Goal: Task Accomplishment & Management: Use online tool/utility

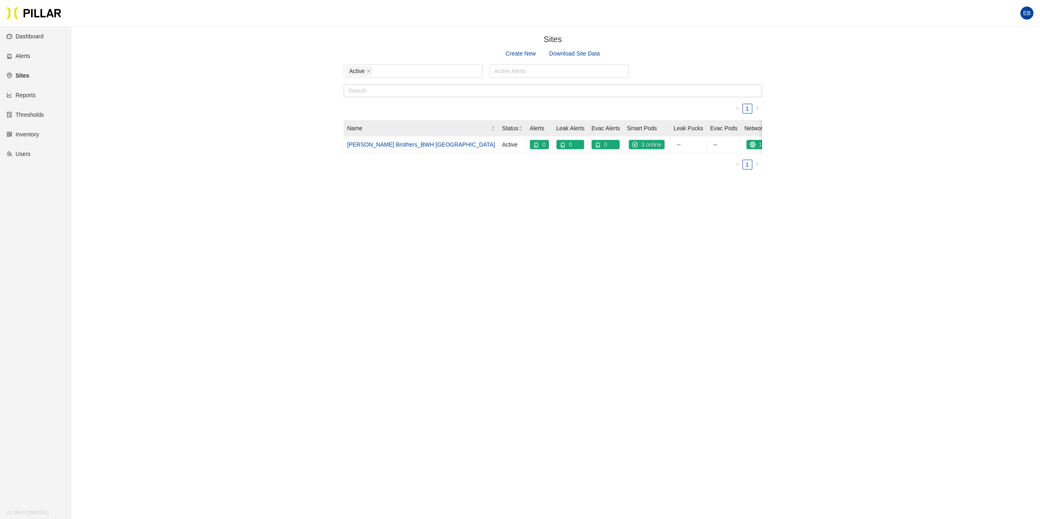
scroll to position [27, 0]
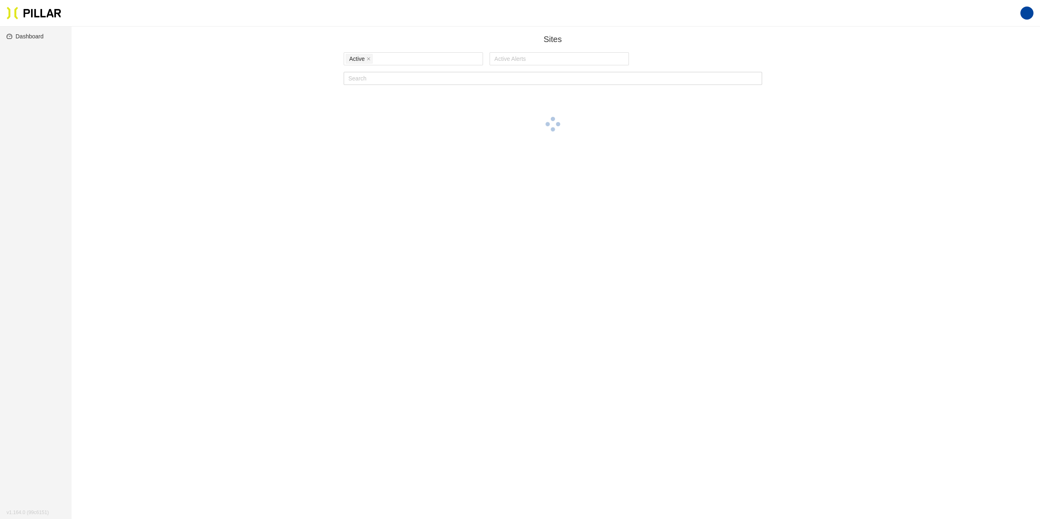
scroll to position [27, 0]
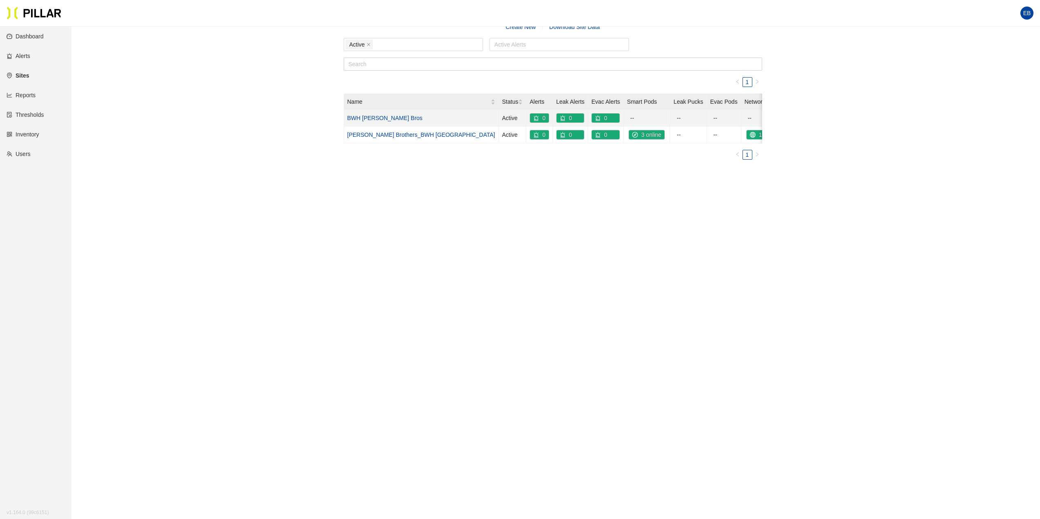
click at [387, 114] on td "BWH [PERSON_NAME] Bros" at bounding box center [421, 118] width 155 height 17
click at [387, 116] on link "BWH [PERSON_NAME] Bros" at bounding box center [384, 118] width 75 height 7
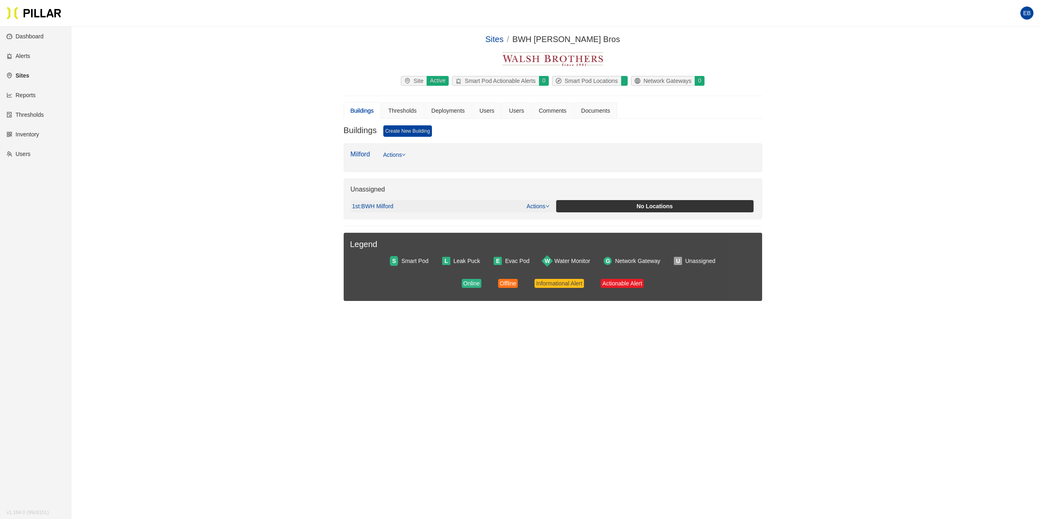
click at [390, 202] on div "1st : BWH Milford Actions" at bounding box center [450, 206] width 197 height 9
click at [390, 205] on span ": BWH Milford" at bounding box center [377, 206] width 34 height 7
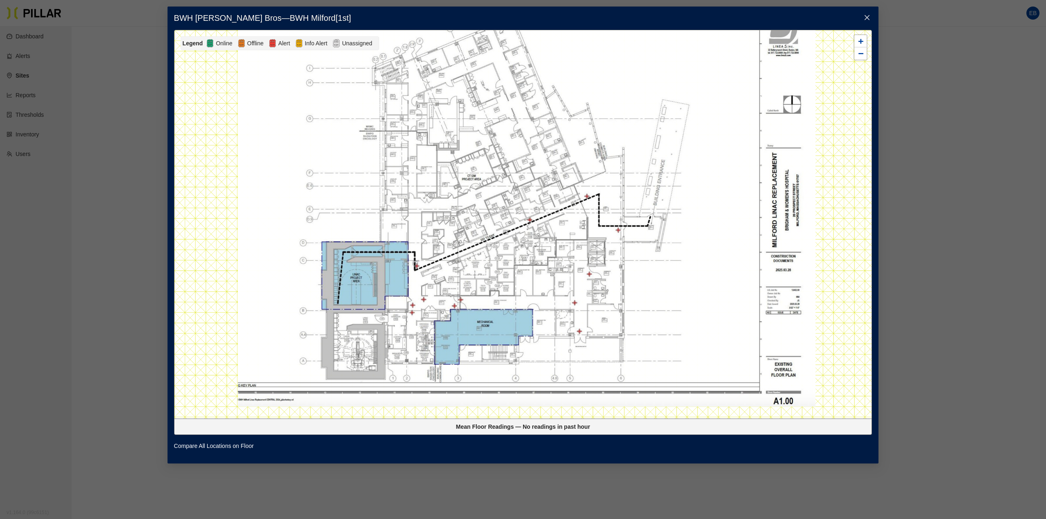
drag, startPoint x: 425, startPoint y: 330, endPoint x: 442, endPoint y: 250, distance: 82.2
click at [442, 250] on div at bounding box center [524, 224] width 698 height 389
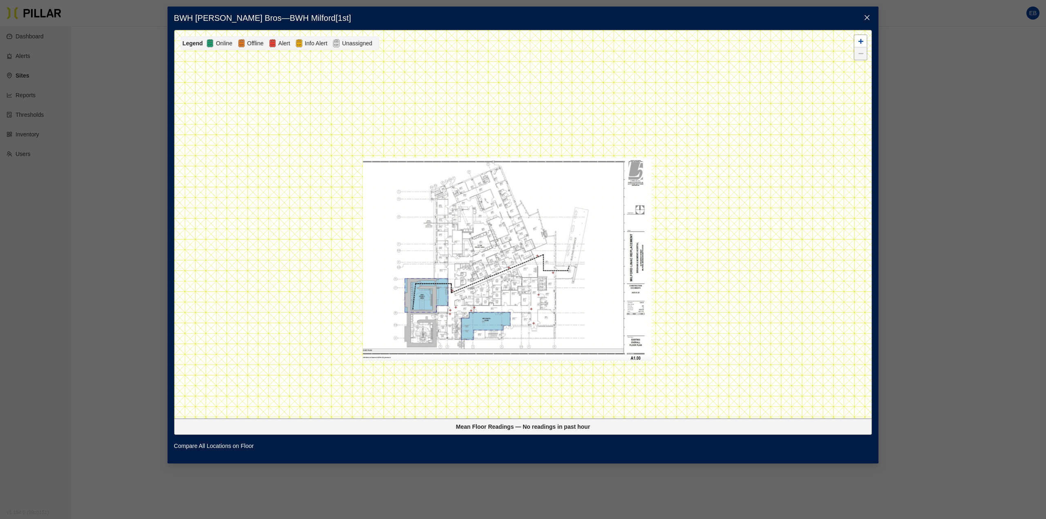
drag, startPoint x: 490, startPoint y: 235, endPoint x: 472, endPoint y: 272, distance: 40.6
click at [472, 272] on div at bounding box center [524, 224] width 698 height 389
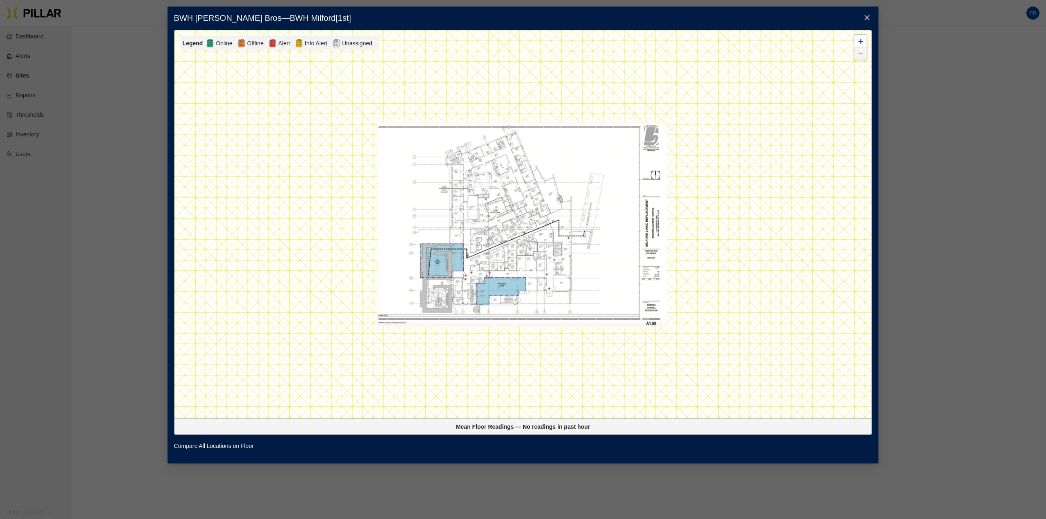
click at [871, 13] on span "Close" at bounding box center [867, 18] width 23 height 23
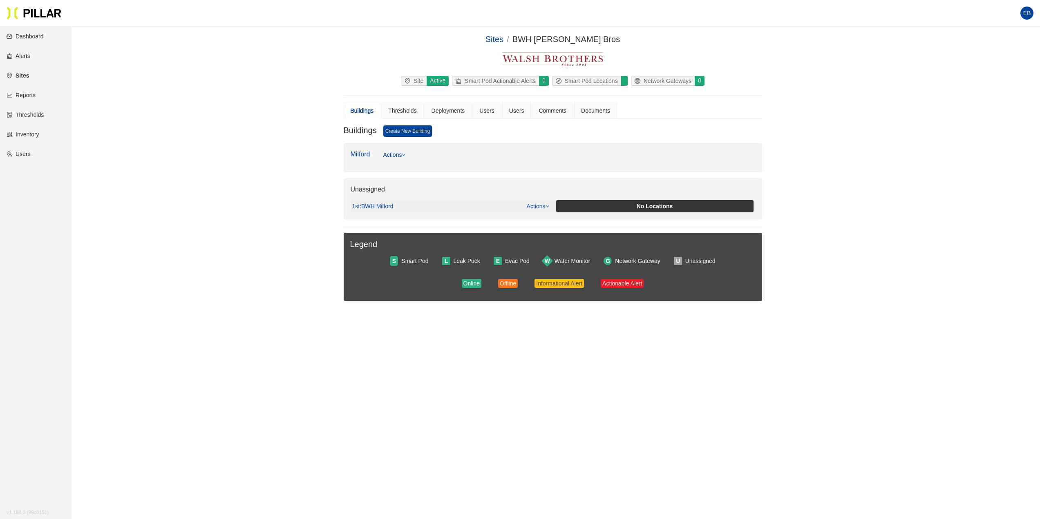
click at [540, 209] on link "Actions" at bounding box center [538, 206] width 23 height 7
click at [548, 221] on link "View/Edit Floor Plan" at bounding box center [555, 219] width 51 height 9
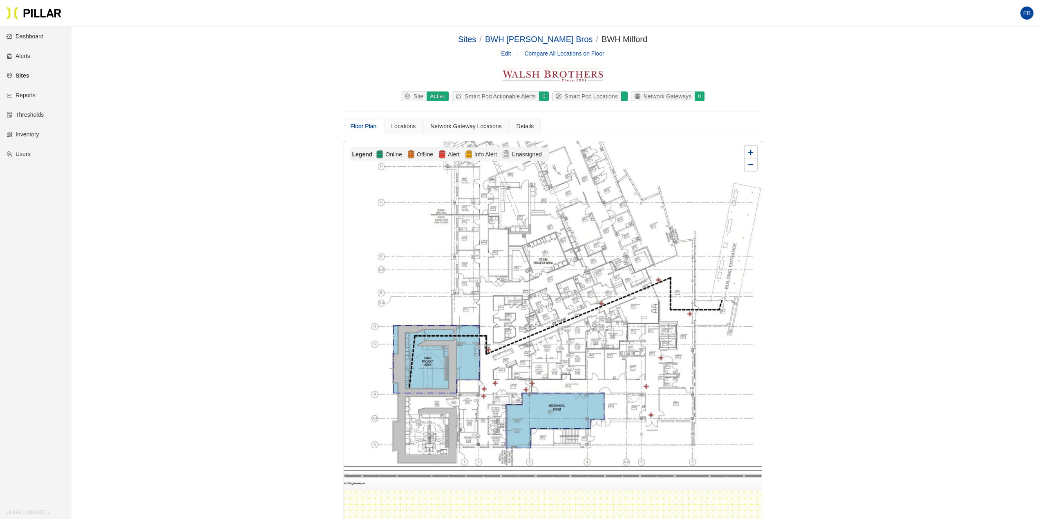
drag, startPoint x: 428, startPoint y: 397, endPoint x: 473, endPoint y: 349, distance: 65.4
click at [473, 349] on div at bounding box center [553, 335] width 418 height 389
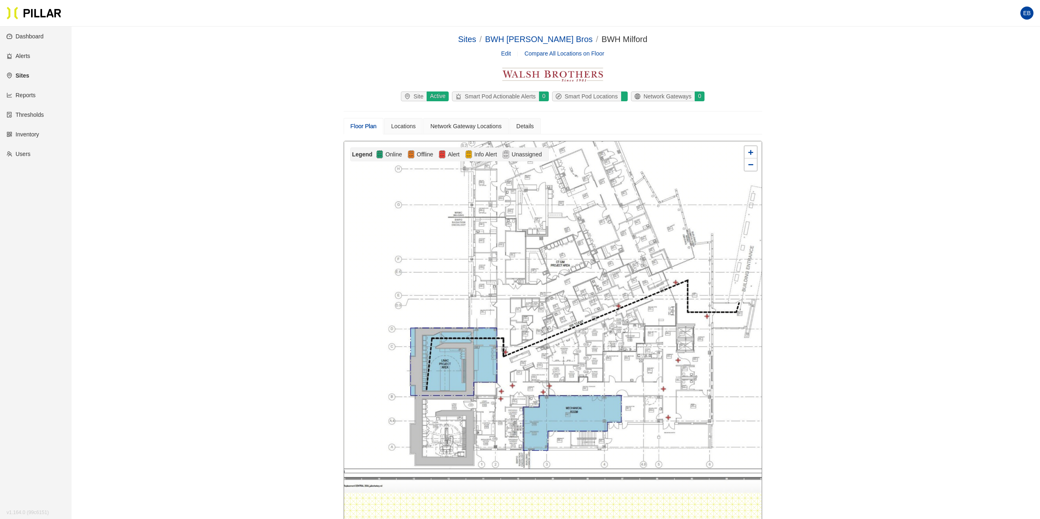
drag, startPoint x: 476, startPoint y: 354, endPoint x: 493, endPoint y: 356, distance: 16.9
click at [493, 356] on div at bounding box center [553, 335] width 418 height 389
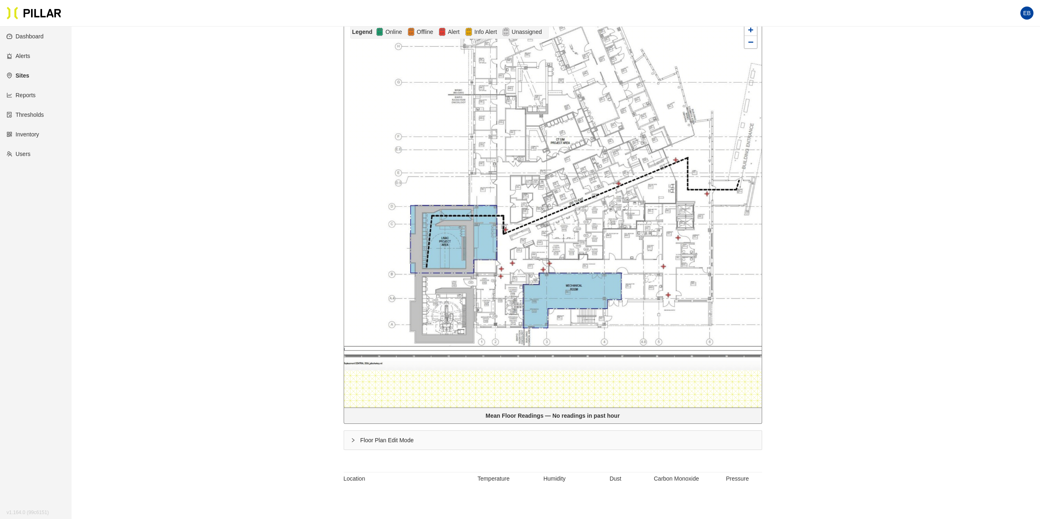
scroll to position [193, 0]
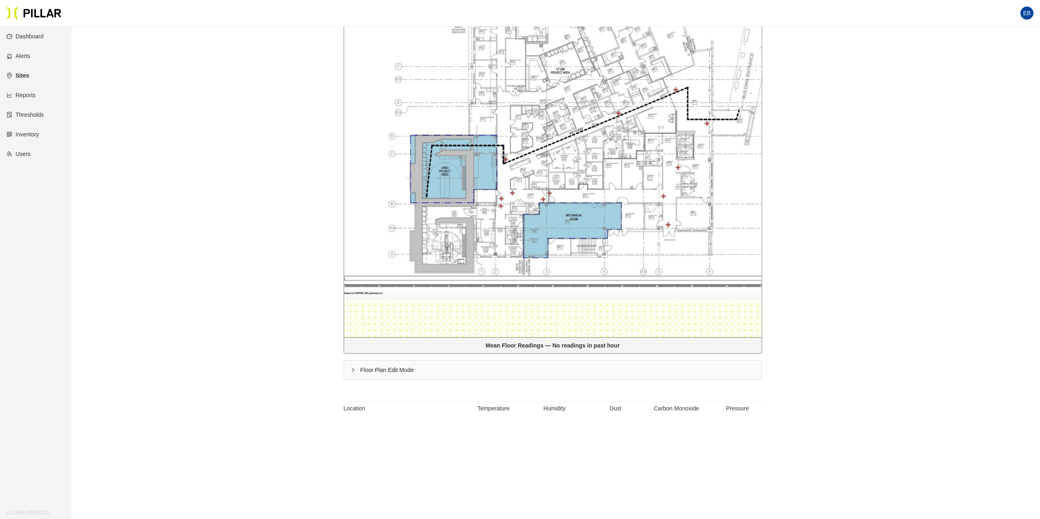
click at [356, 370] on div "Floor Plan Edit Mode" at bounding box center [553, 370] width 418 height 19
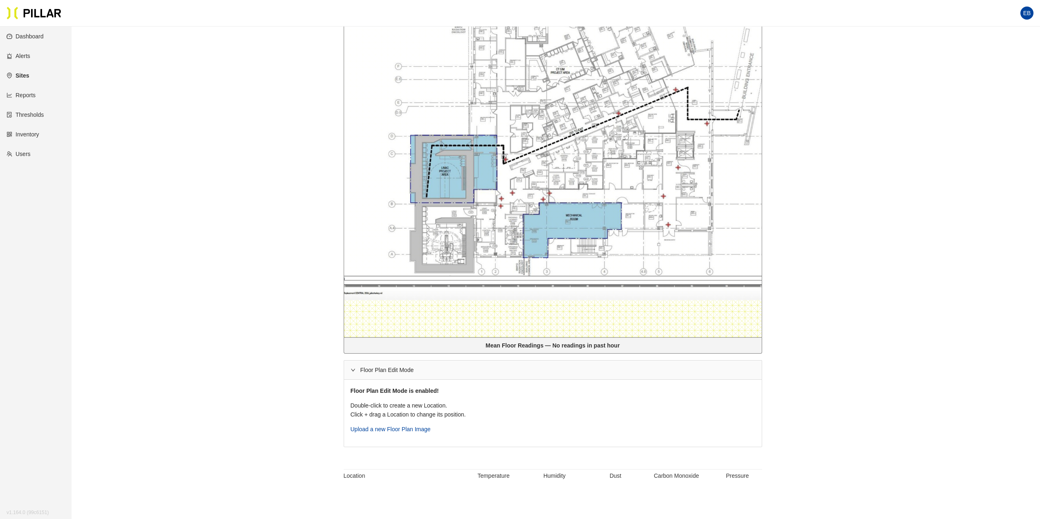
click at [494, 215] on div at bounding box center [553, 143] width 418 height 389
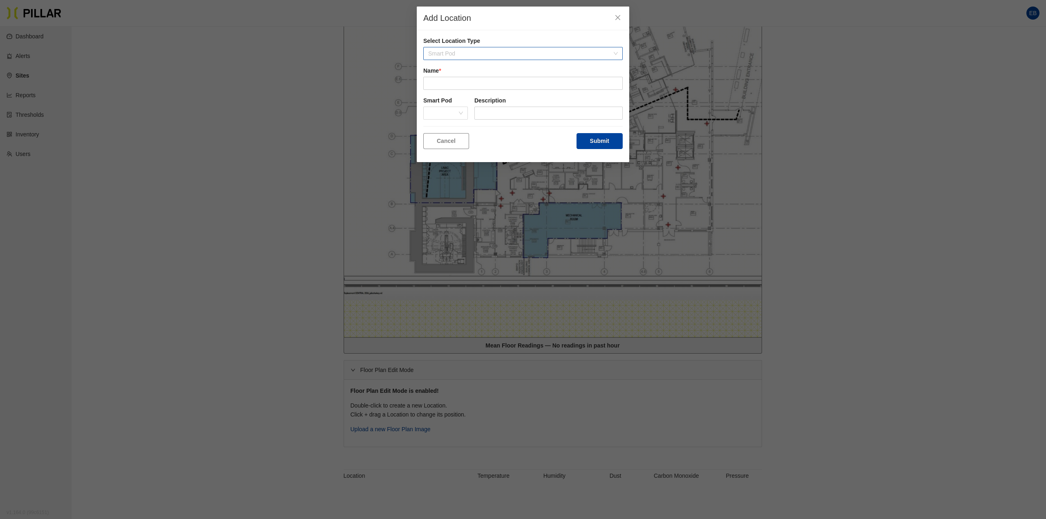
click at [462, 54] on span "Smart Pod" at bounding box center [523, 53] width 190 height 12
click at [461, 85] on div "Smart Pod" at bounding box center [523, 82] width 190 height 9
click at [466, 82] on input "text" at bounding box center [522, 83] width 199 height 13
click at [437, 102] on form "Name * Smart Pod Description Cancel Submit" at bounding box center [522, 108] width 199 height 83
click at [441, 111] on label "Smart Pod" at bounding box center [445, 109] width 45 height 9
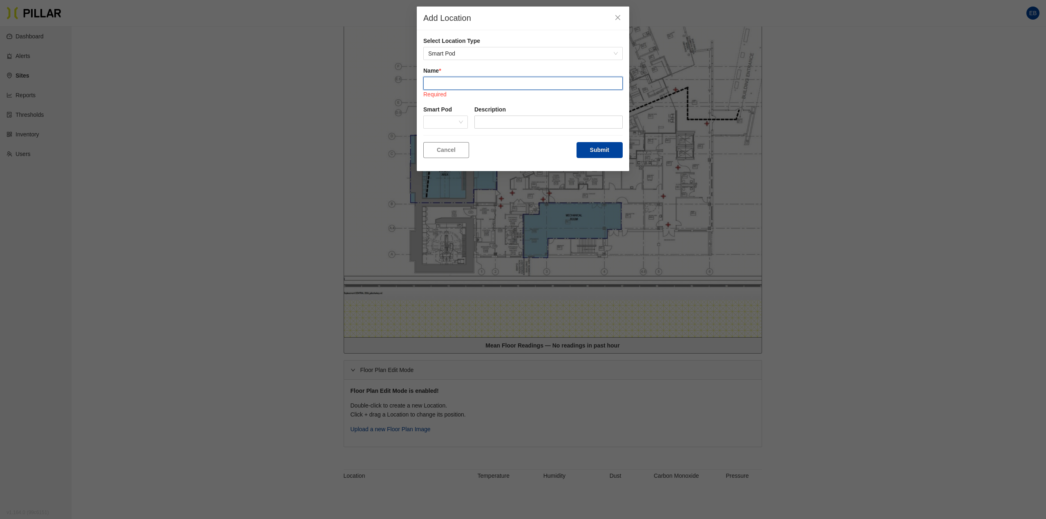
click at [471, 85] on input "text" at bounding box center [522, 83] width 199 height 13
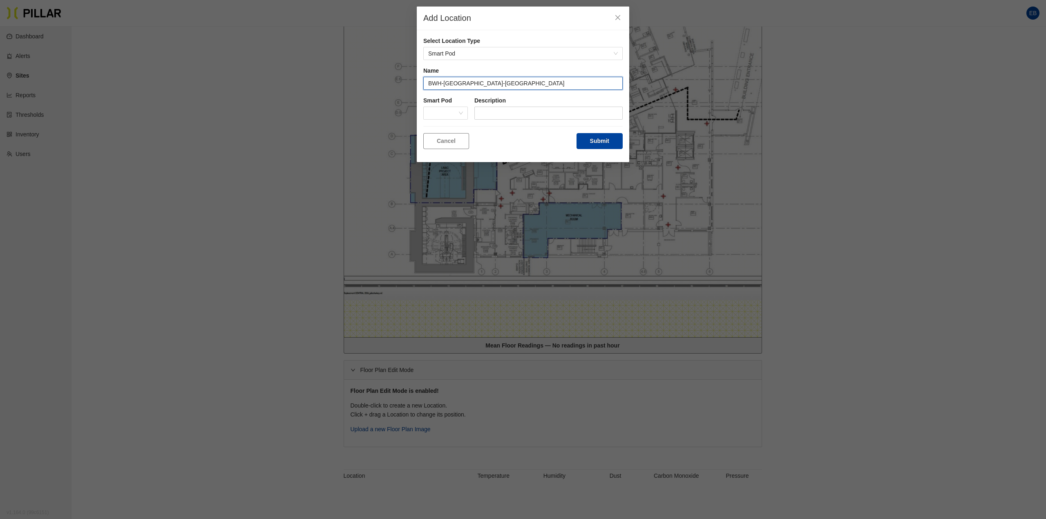
type input "BWH-Milford-CT"
click at [475, 132] on form "Name BWH-Milford-CT Smart Pod Description Cancel Submit" at bounding box center [522, 108] width 199 height 83
click at [465, 113] on div at bounding box center [445, 113] width 45 height 13
click at [499, 128] on form "Name BWH-Milford-CT Smart Pod Description Cancel Submit" at bounding box center [522, 108] width 199 height 83
click at [485, 50] on span "Smart Pod" at bounding box center [523, 53] width 190 height 12
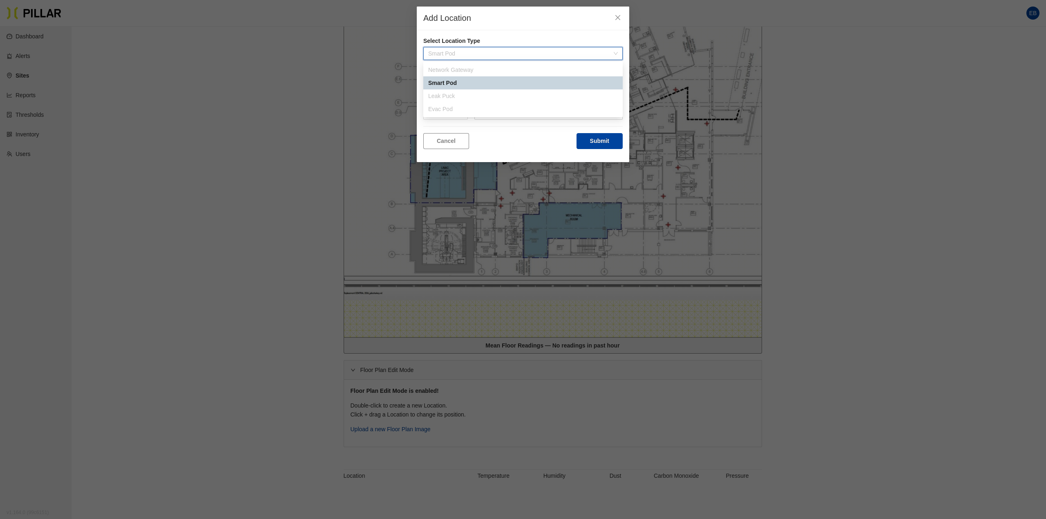
click at [484, 83] on div "Smart Pod" at bounding box center [523, 82] width 190 height 9
click at [450, 113] on span at bounding box center [445, 113] width 35 height 12
click at [459, 114] on span at bounding box center [445, 113] width 35 height 12
click at [462, 114] on span at bounding box center [445, 113] width 35 height 12
click at [508, 141] on div "Cancel Submit" at bounding box center [522, 141] width 199 height 16
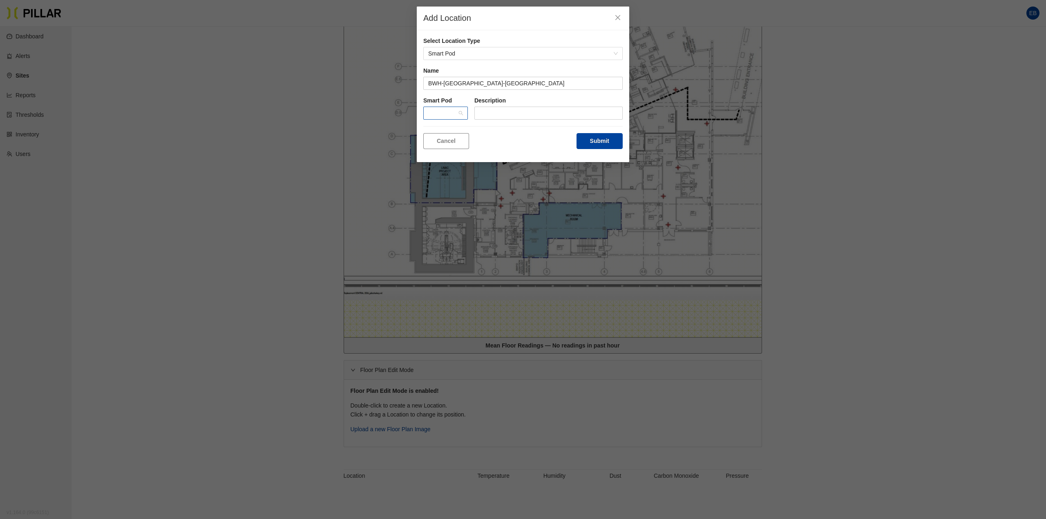
click at [458, 113] on span at bounding box center [445, 113] width 35 height 12
click at [527, 29] on div "Add Location" at bounding box center [523, 19] width 213 height 24
click at [464, 113] on div at bounding box center [445, 113] width 45 height 13
click at [516, 141] on div "Cancel Submit" at bounding box center [522, 141] width 199 height 16
drag, startPoint x: 419, startPoint y: 159, endPoint x: 402, endPoint y: 185, distance: 31.3
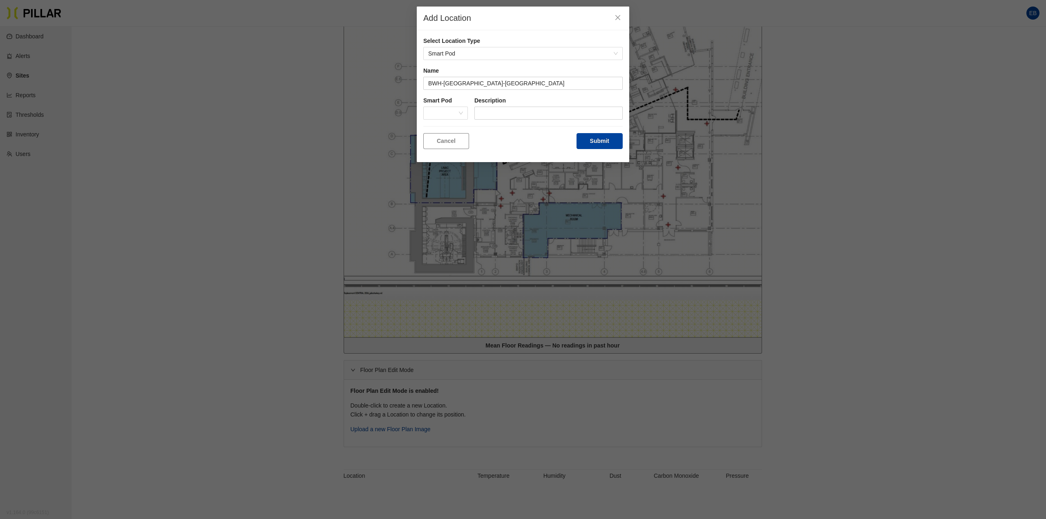
click at [402, 185] on div "Add Location Select Location Type Smart Pod Name BWH-Milford-CT Smart Pod Descr…" at bounding box center [523, 259] width 1046 height 519
click at [448, 118] on span at bounding box center [445, 113] width 35 height 12
click at [495, 114] on input "text" at bounding box center [549, 113] width 148 height 13
click at [464, 116] on div at bounding box center [445, 113] width 45 height 13
click at [458, 110] on span at bounding box center [445, 113] width 35 height 12
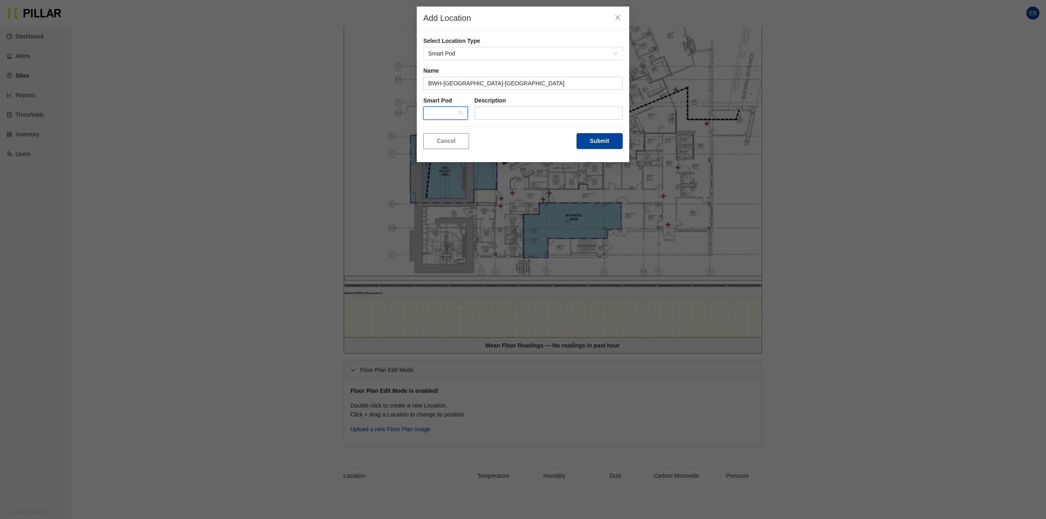
click at [464, 116] on div at bounding box center [445, 113] width 45 height 13
click at [496, 133] on div "Cancel Submit" at bounding box center [522, 141] width 199 height 16
click at [620, 19] on icon "close" at bounding box center [618, 17] width 5 height 5
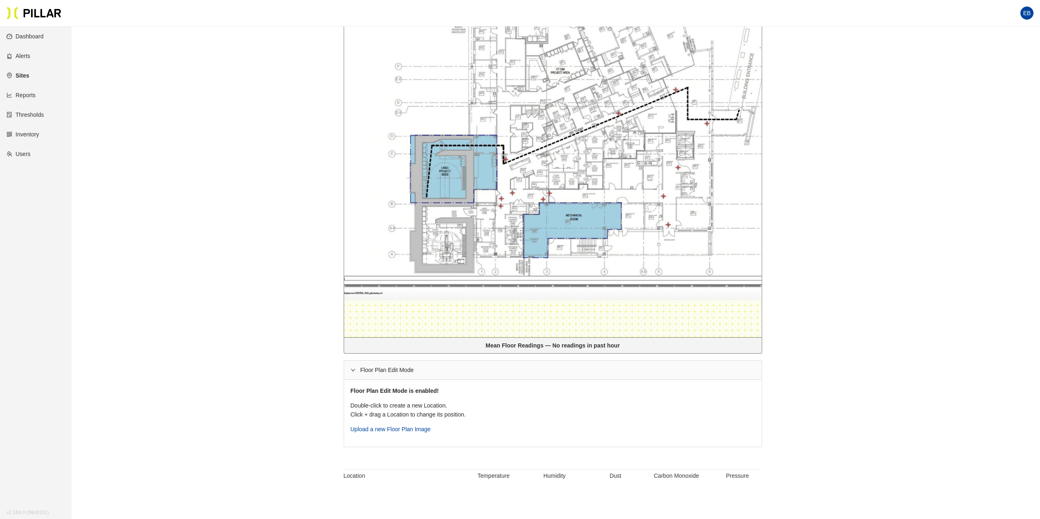
click at [23, 112] on link "Thresholds" at bounding box center [25, 115] width 37 height 7
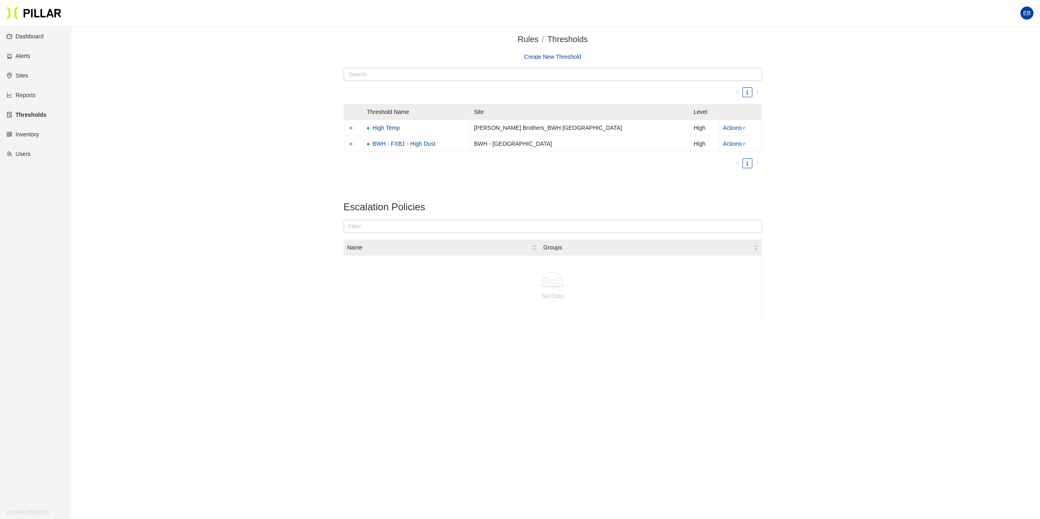
click at [27, 79] on link "Sites" at bounding box center [18, 75] width 22 height 7
